Goal: Task Accomplishment & Management: Use online tool/utility

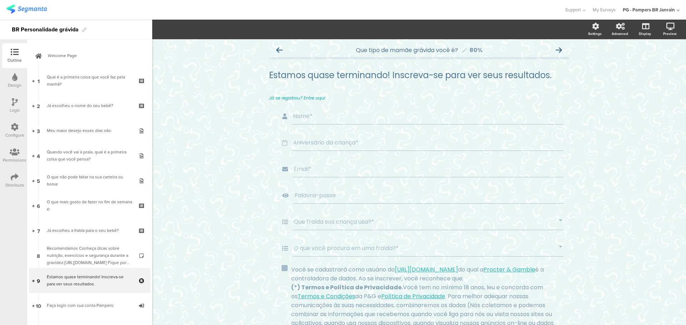
click at [15, 176] on icon at bounding box center [15, 177] width 8 height 8
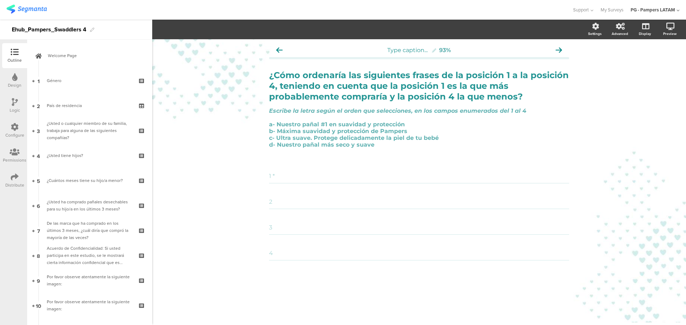
scroll to position [159, 0]
